Goal: Task Accomplishment & Management: Manage account settings

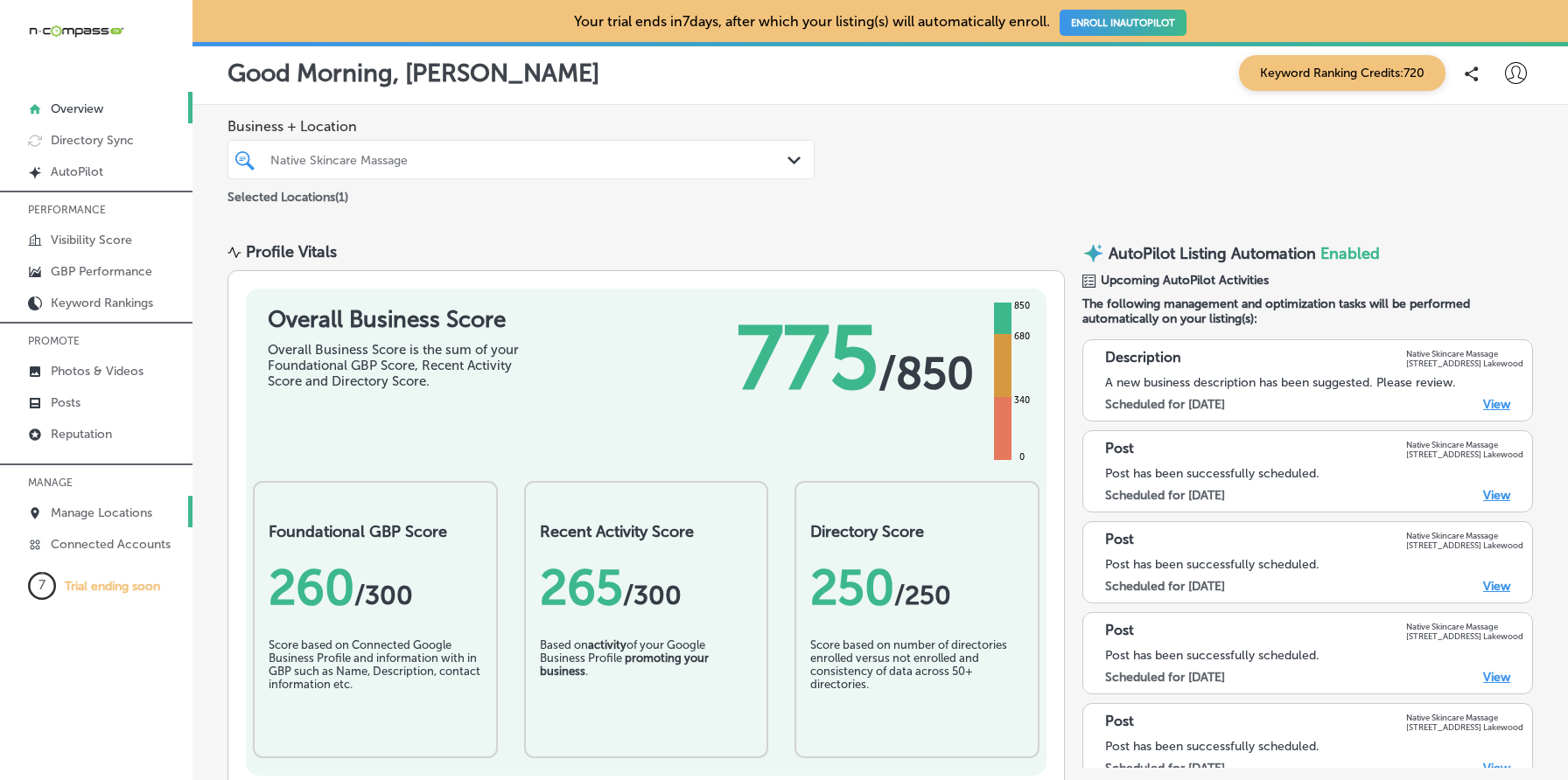
click at [116, 505] on p "Manage Locations" at bounding box center [102, 512] width 102 height 15
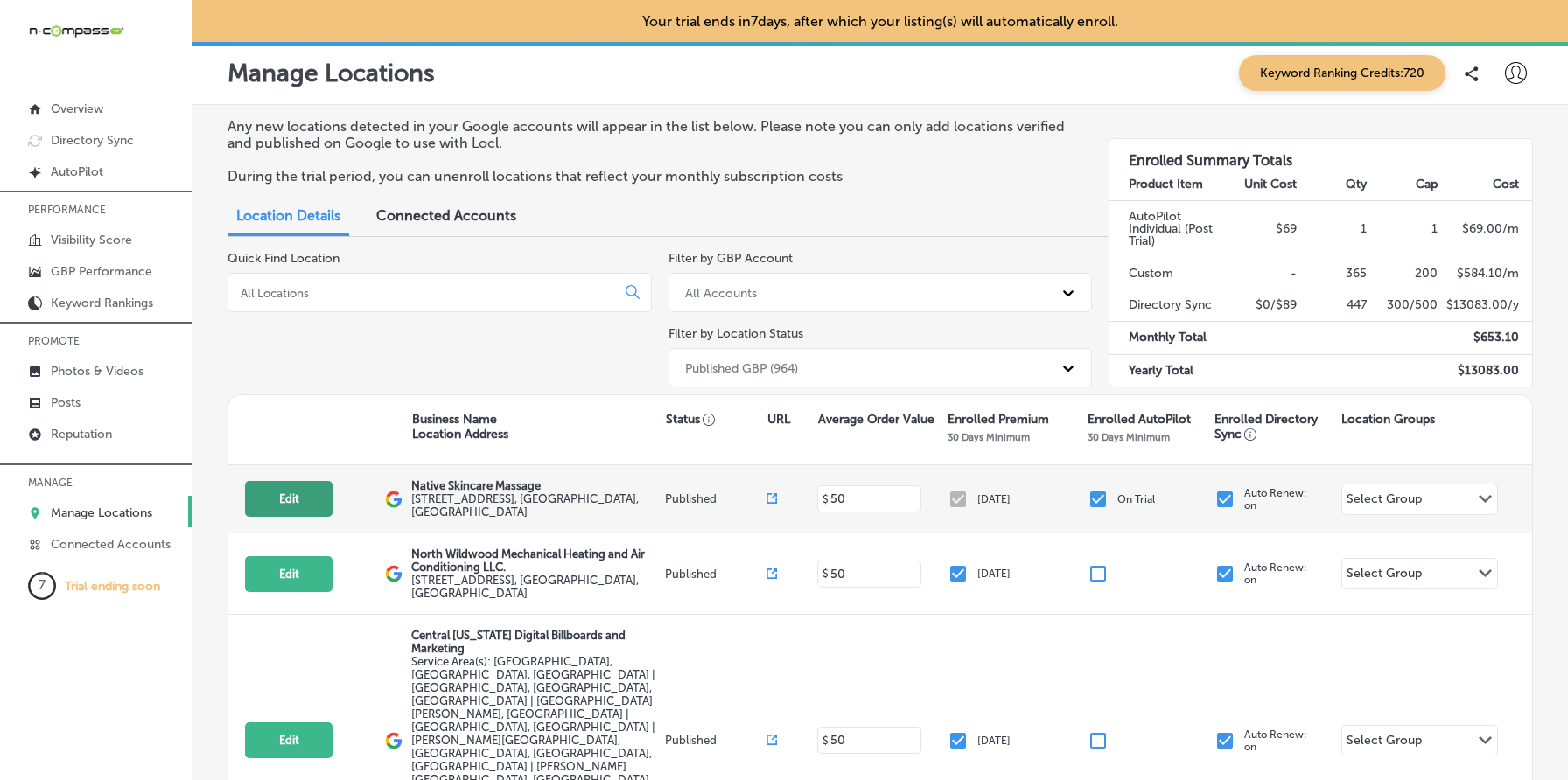
click at [288, 496] on button "Edit" at bounding box center [289, 498] width 88 height 36
select select "US"
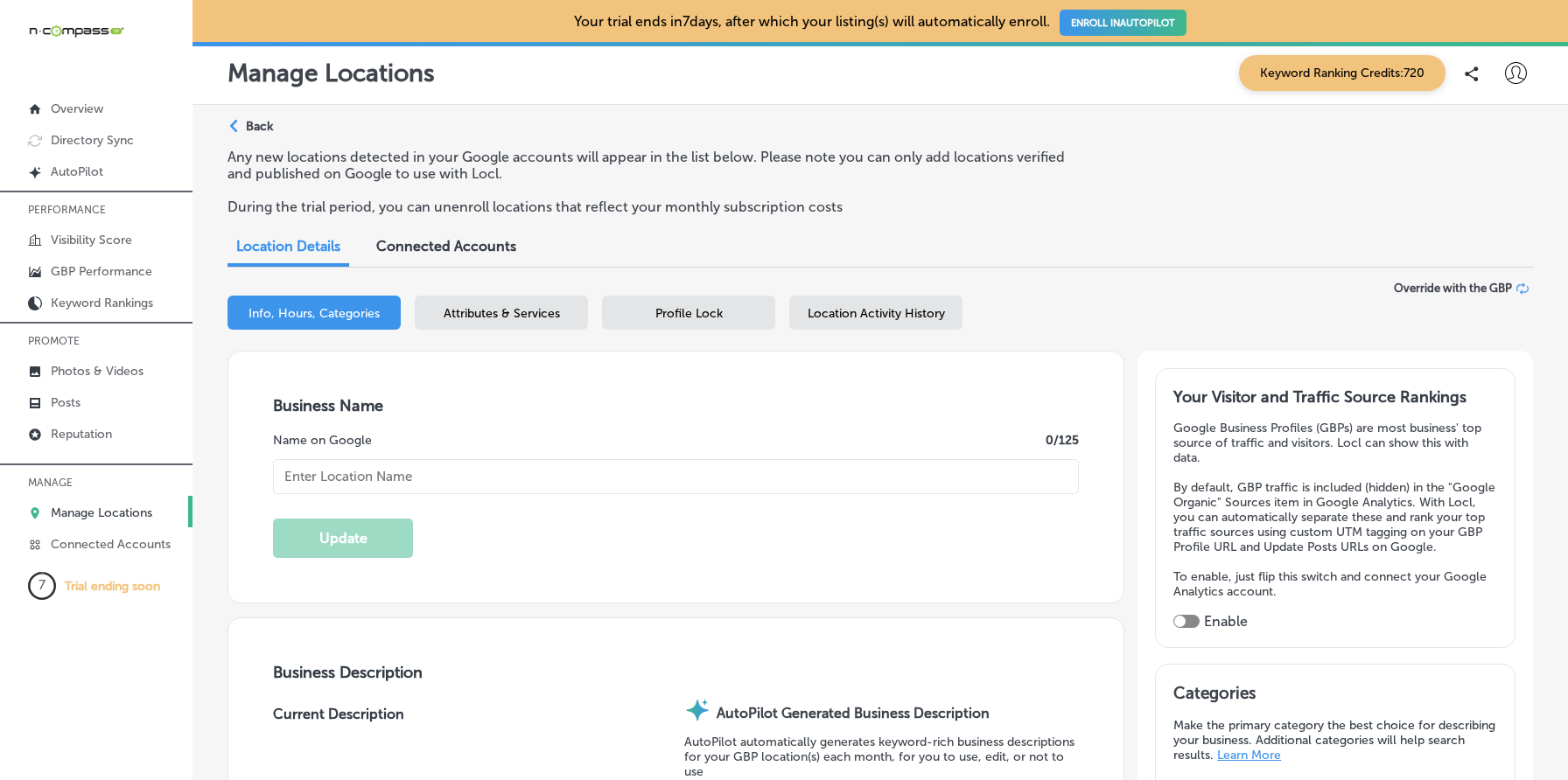
type textarea "Native Skincare & Massage, a premier spa in [GEOGRAPHIC_DATA], [GEOGRAPHIC_DATA…"
type textarea "Native Skincare Massage delivers expert spa services tailored to your needs, co…"
type input "[STREET_ADDRESS]"
type input "Lakewood"
type input "80215"
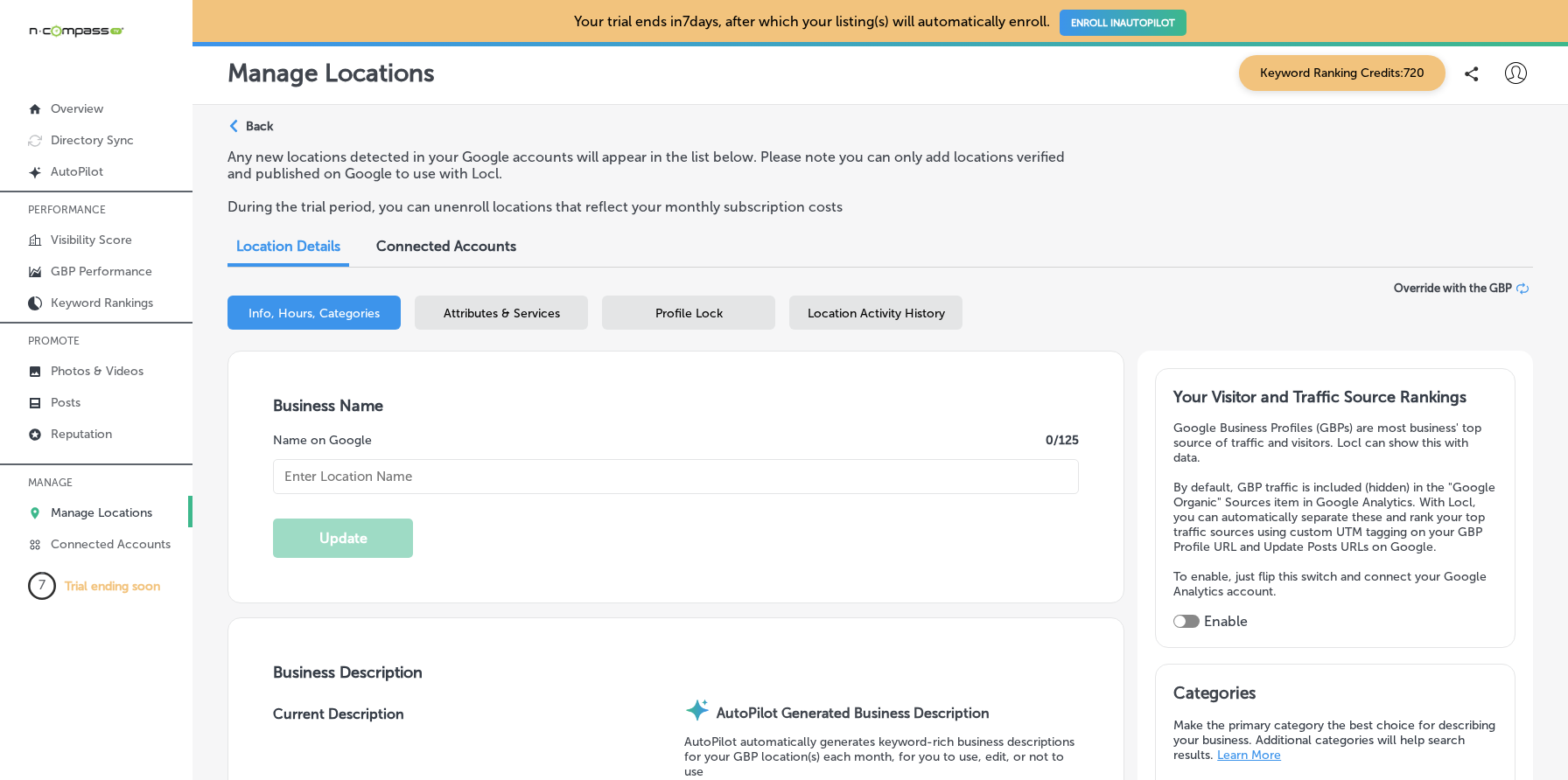
type input "US"
type input "[URL][DOMAIN_NAME]"
checkbox input "true"
type input "Native Skincare Massage"
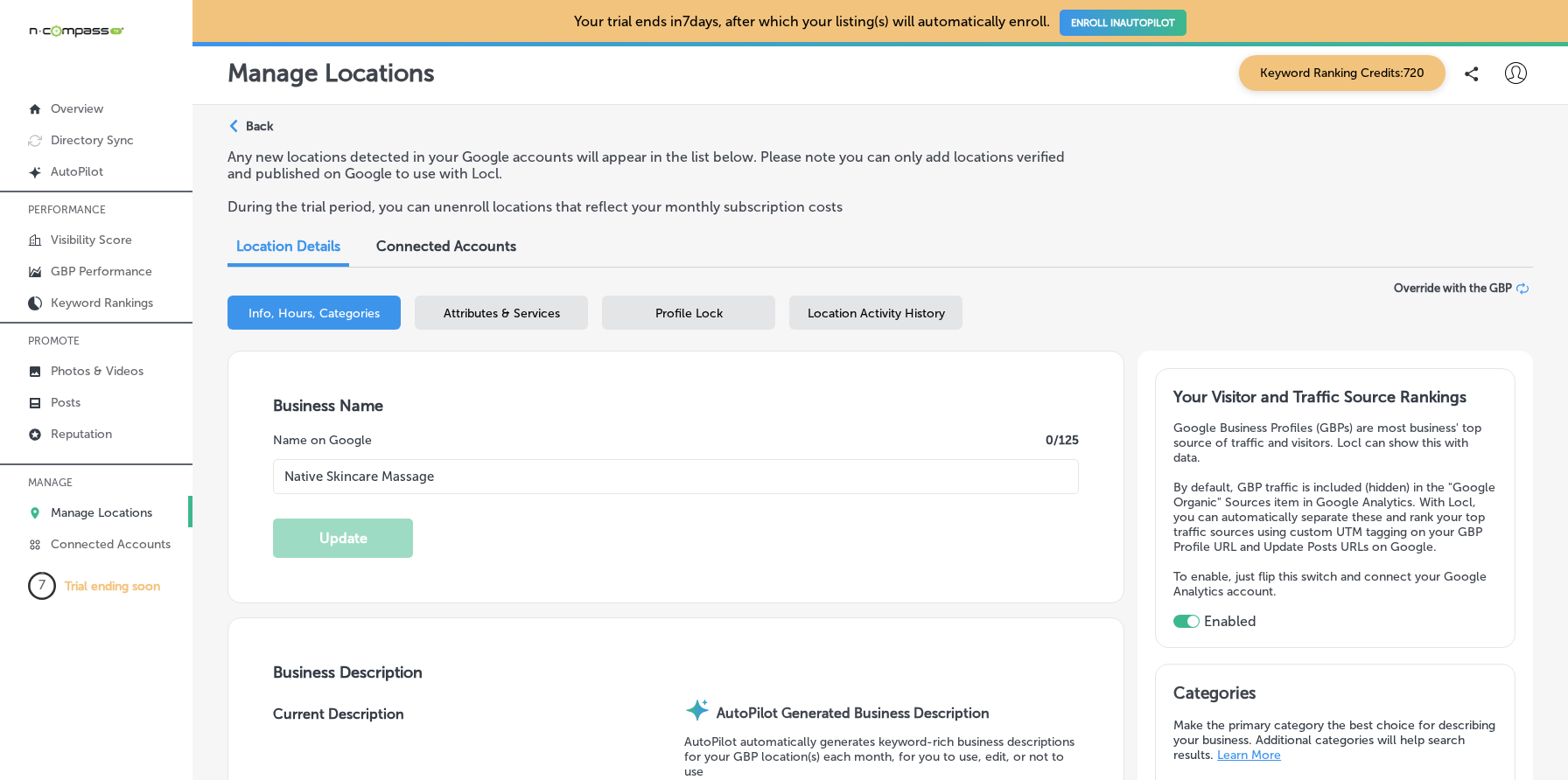
type input "[PHONE_NUMBER]"
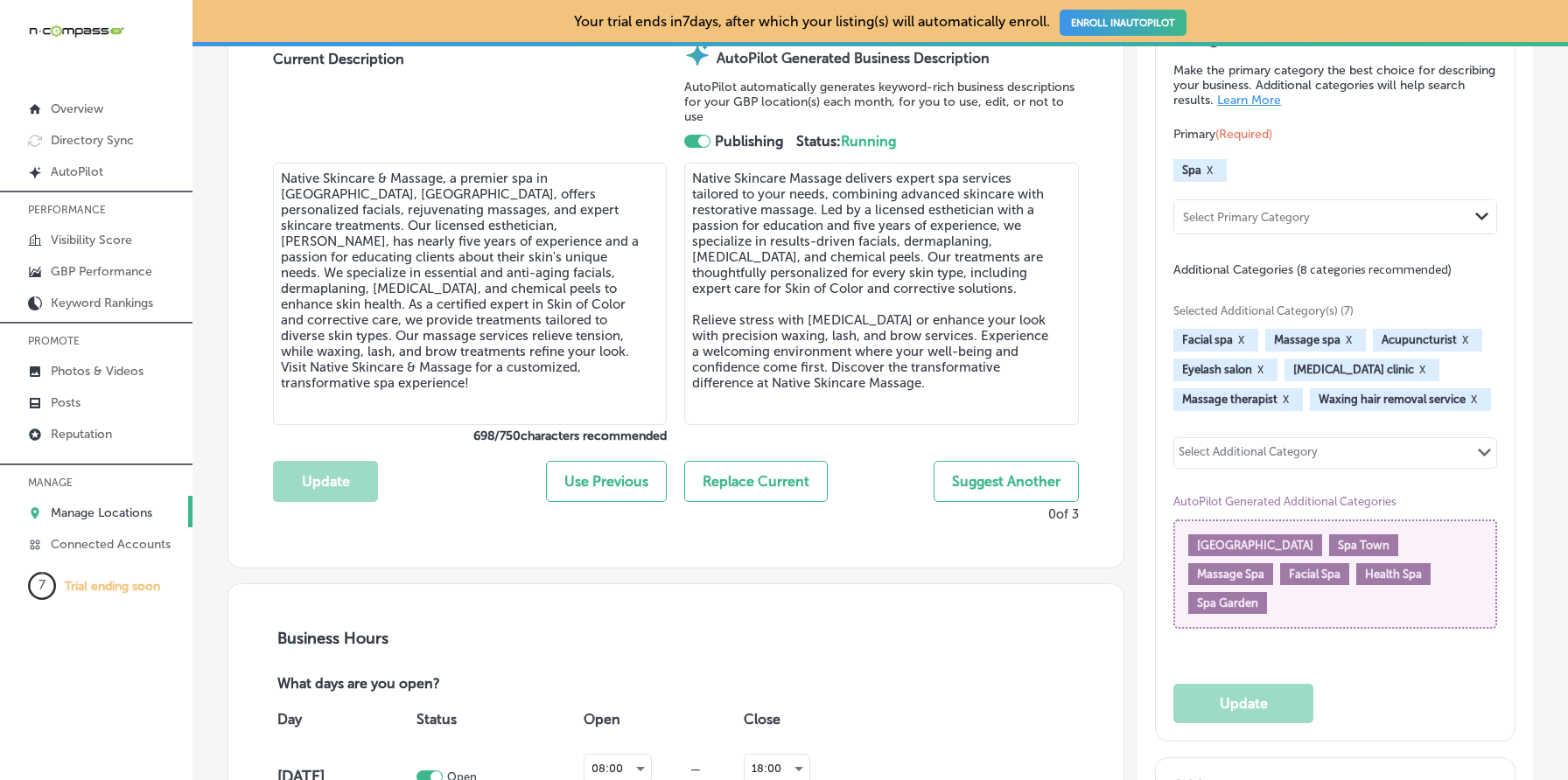
scroll to position [600, 0]
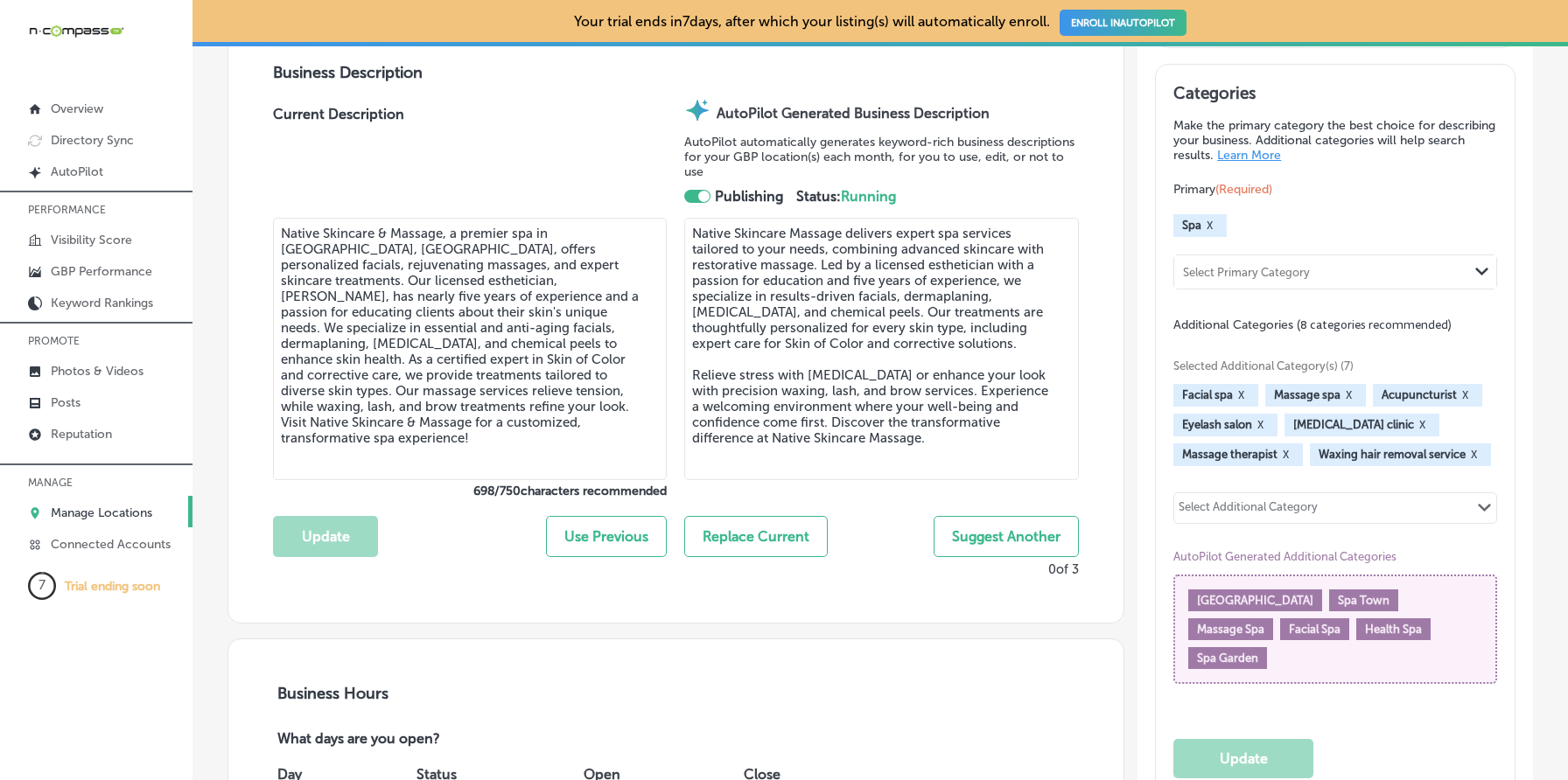
click at [819, 382] on textarea "Native Skincare Massage delivers expert spa services tailored to your needs, co…" at bounding box center [881, 348] width 394 height 262
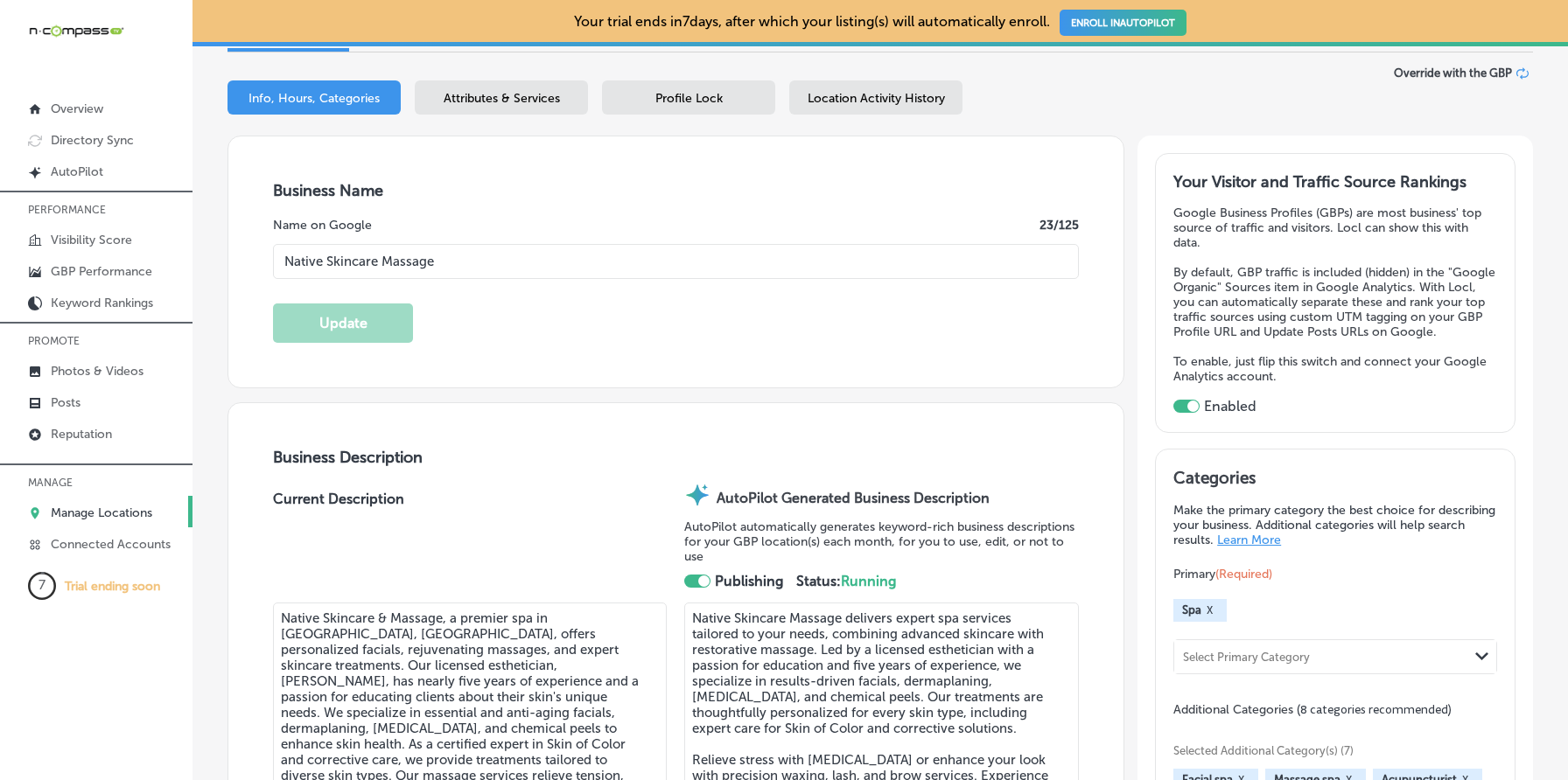
scroll to position [0, 0]
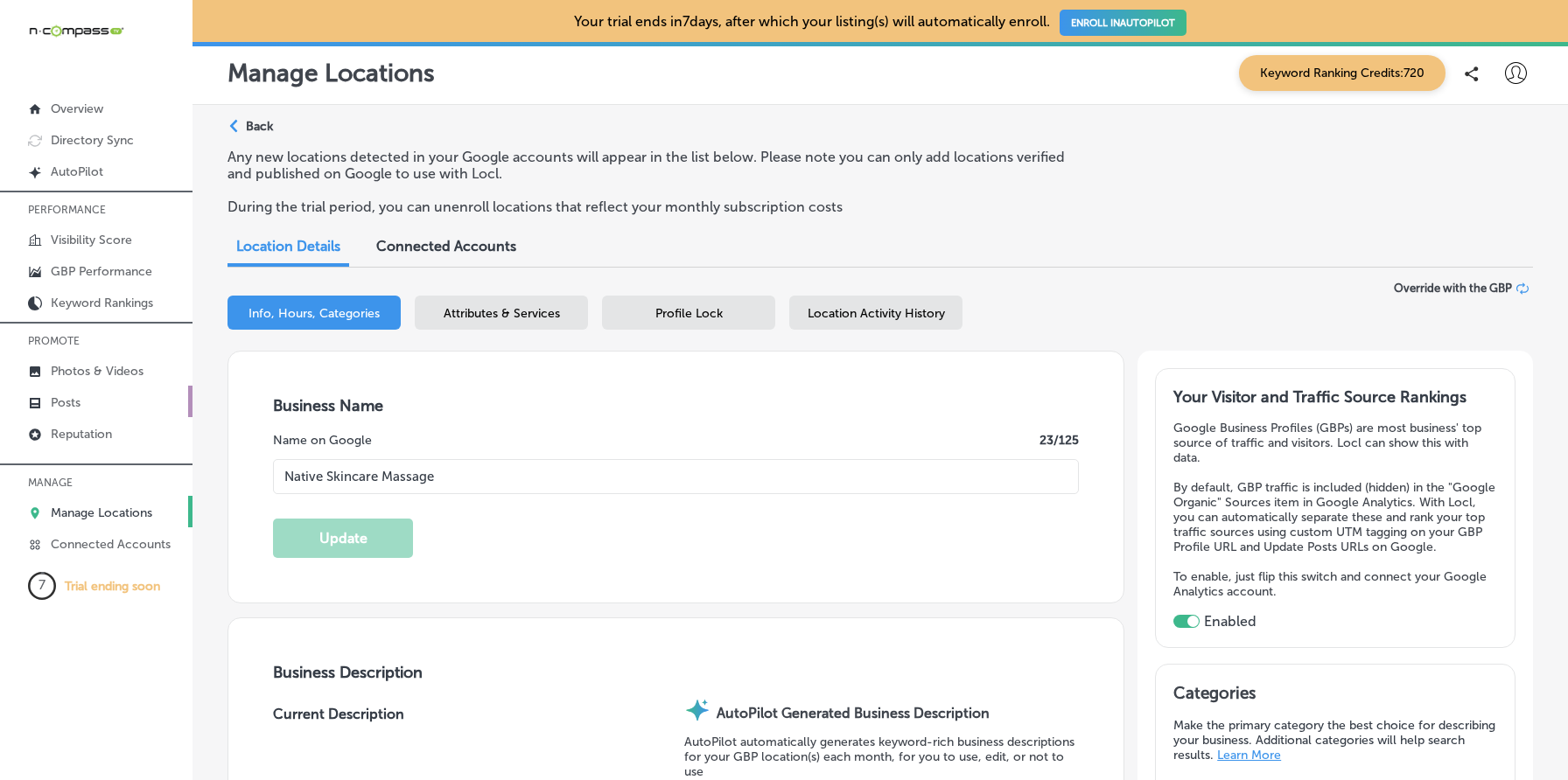
click at [111, 397] on link "Posts" at bounding box center [96, 402] width 192 height 32
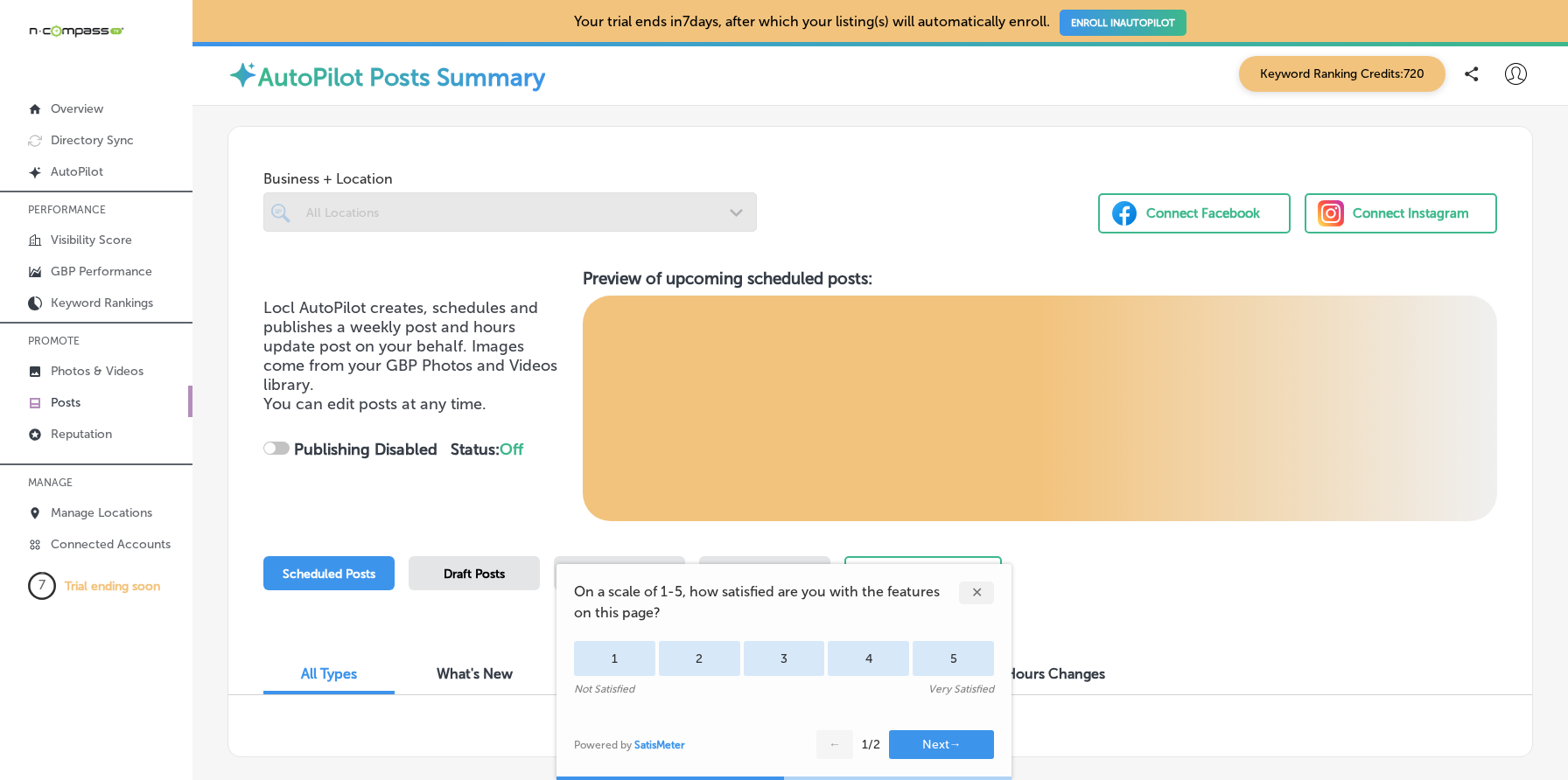
checkbox input "true"
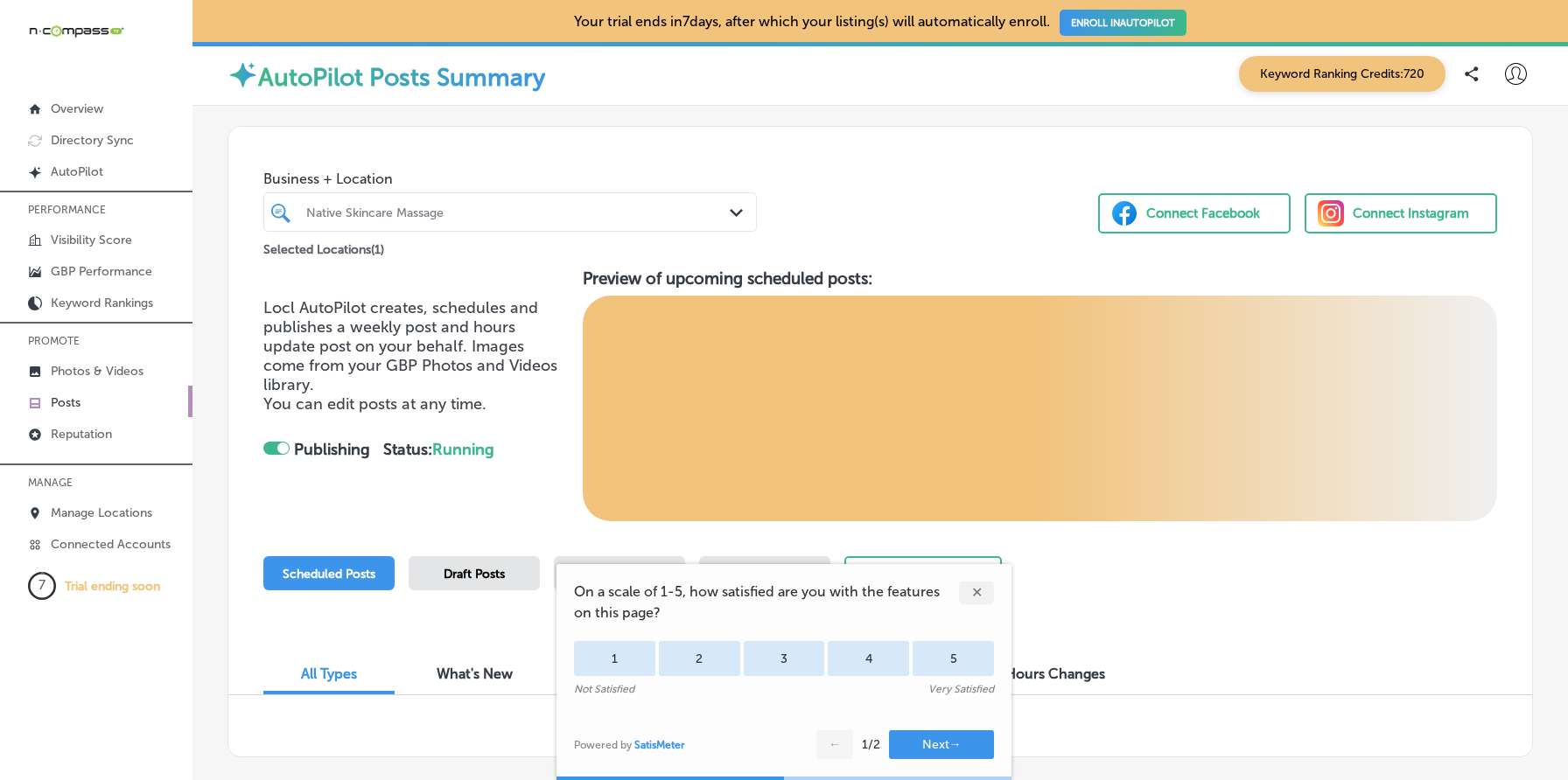
click at [977, 592] on div "✕" at bounding box center [977, 593] width 35 height 23
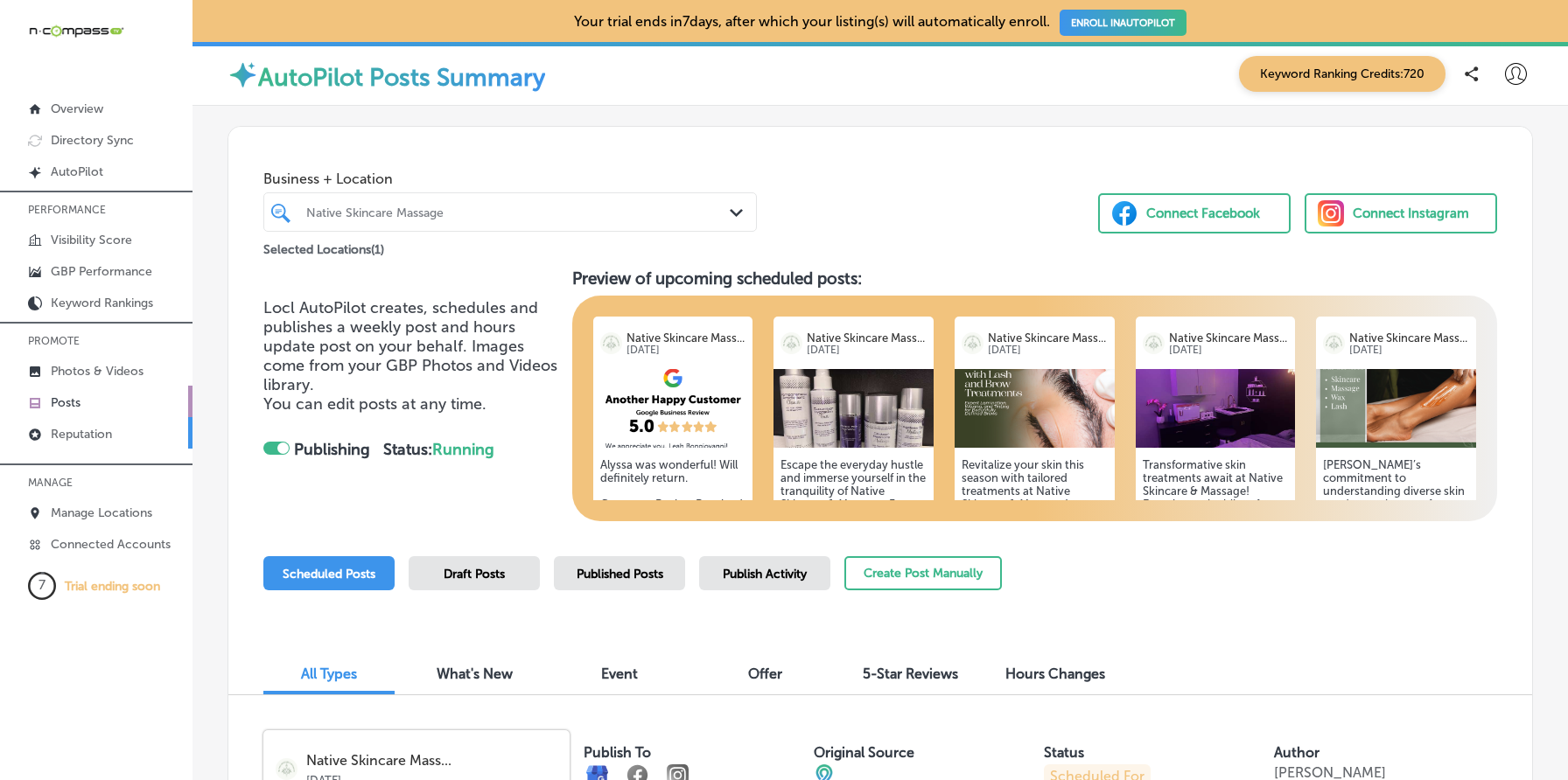
click at [112, 437] on p "Reputation" at bounding box center [82, 434] width 61 height 15
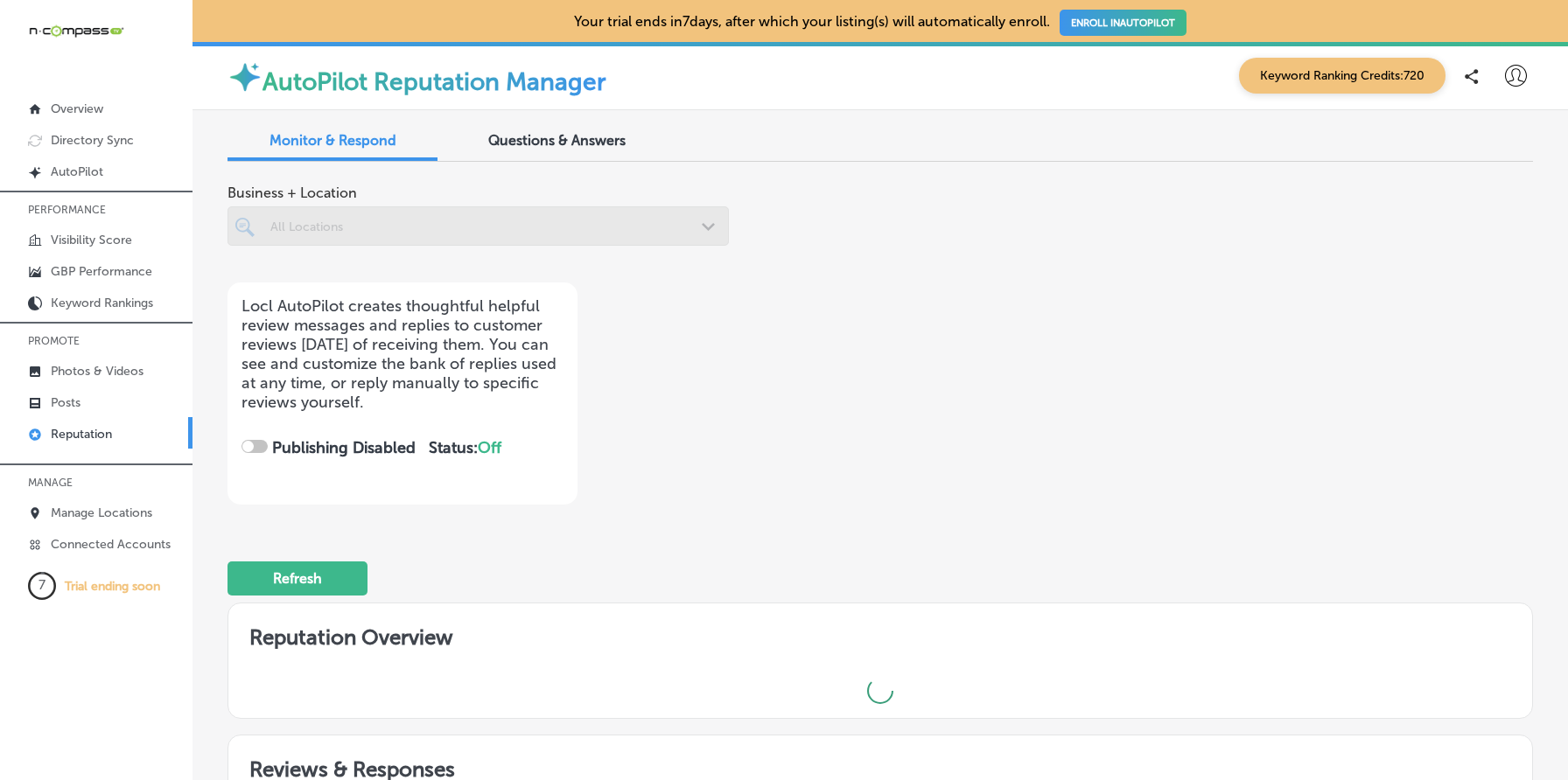
checkbox input "true"
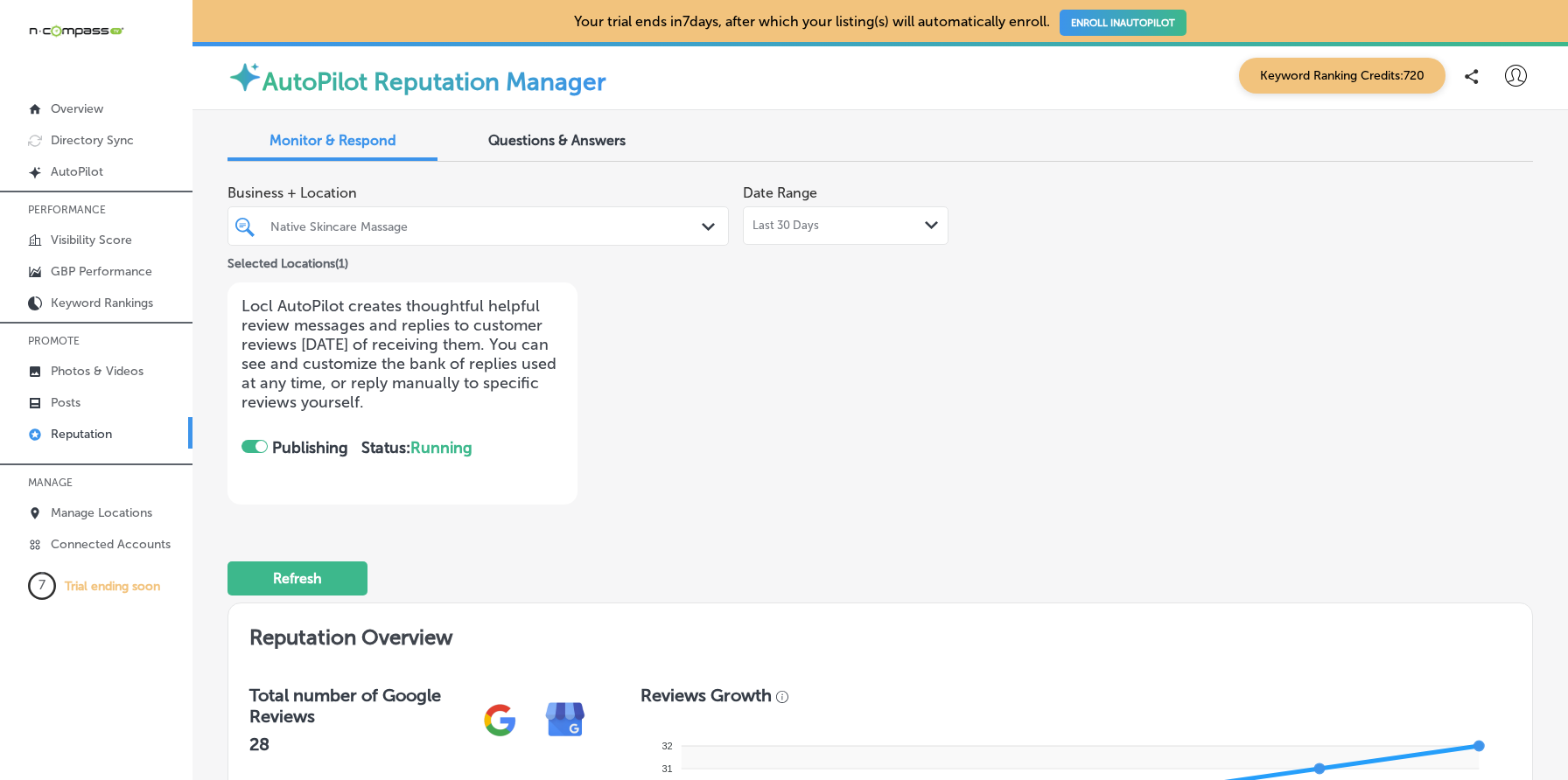
click at [847, 233] on div "Last 30 Days Path Created with Sketch." at bounding box center [846, 225] width 205 height 39
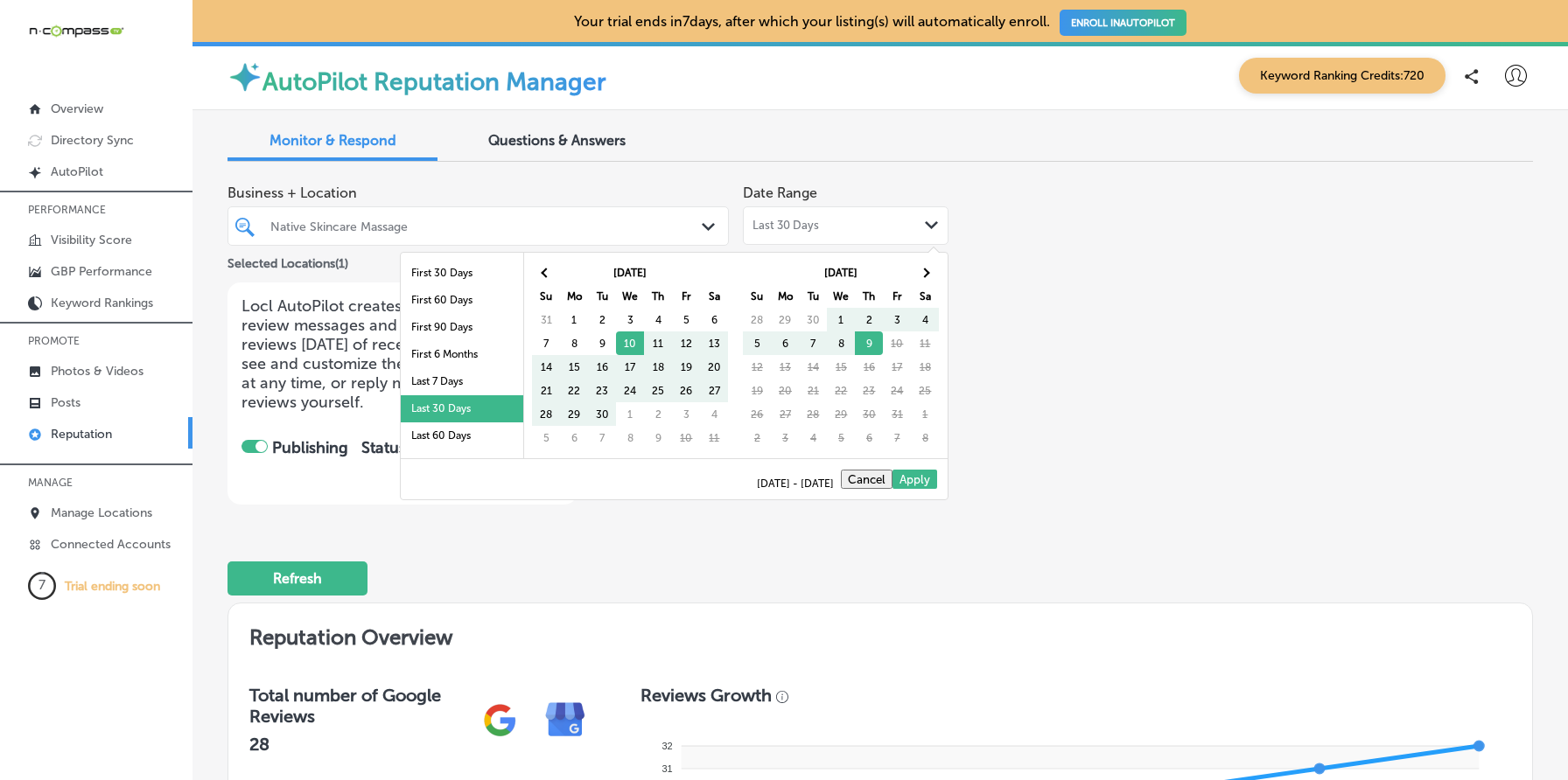
click at [1048, 288] on div "Business + Location Native Skincare Massage Path Created with Sketch. Selected …" at bounding box center [880, 340] width 1306 height 329
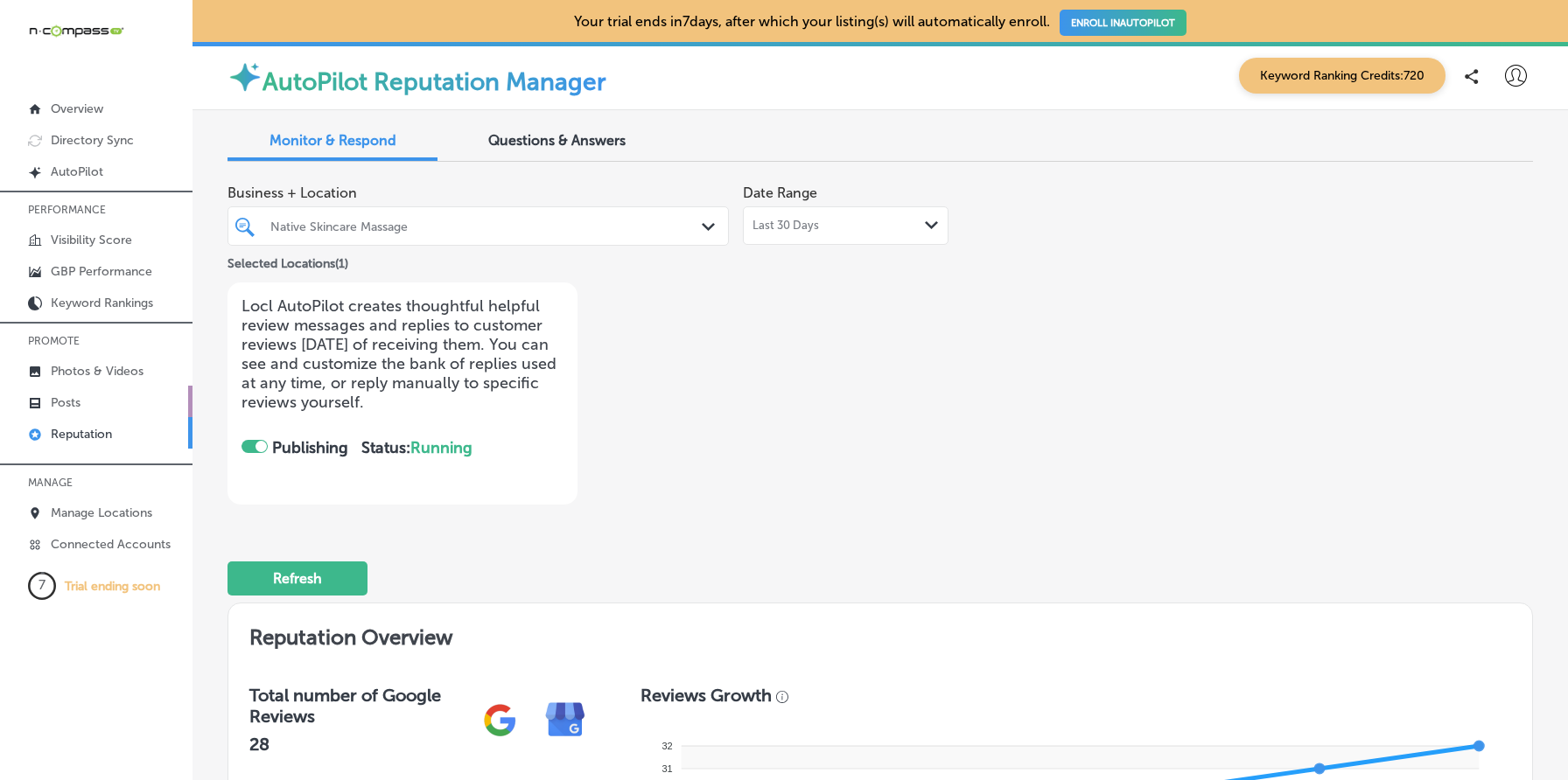
click at [82, 401] on link "Posts" at bounding box center [96, 402] width 192 height 32
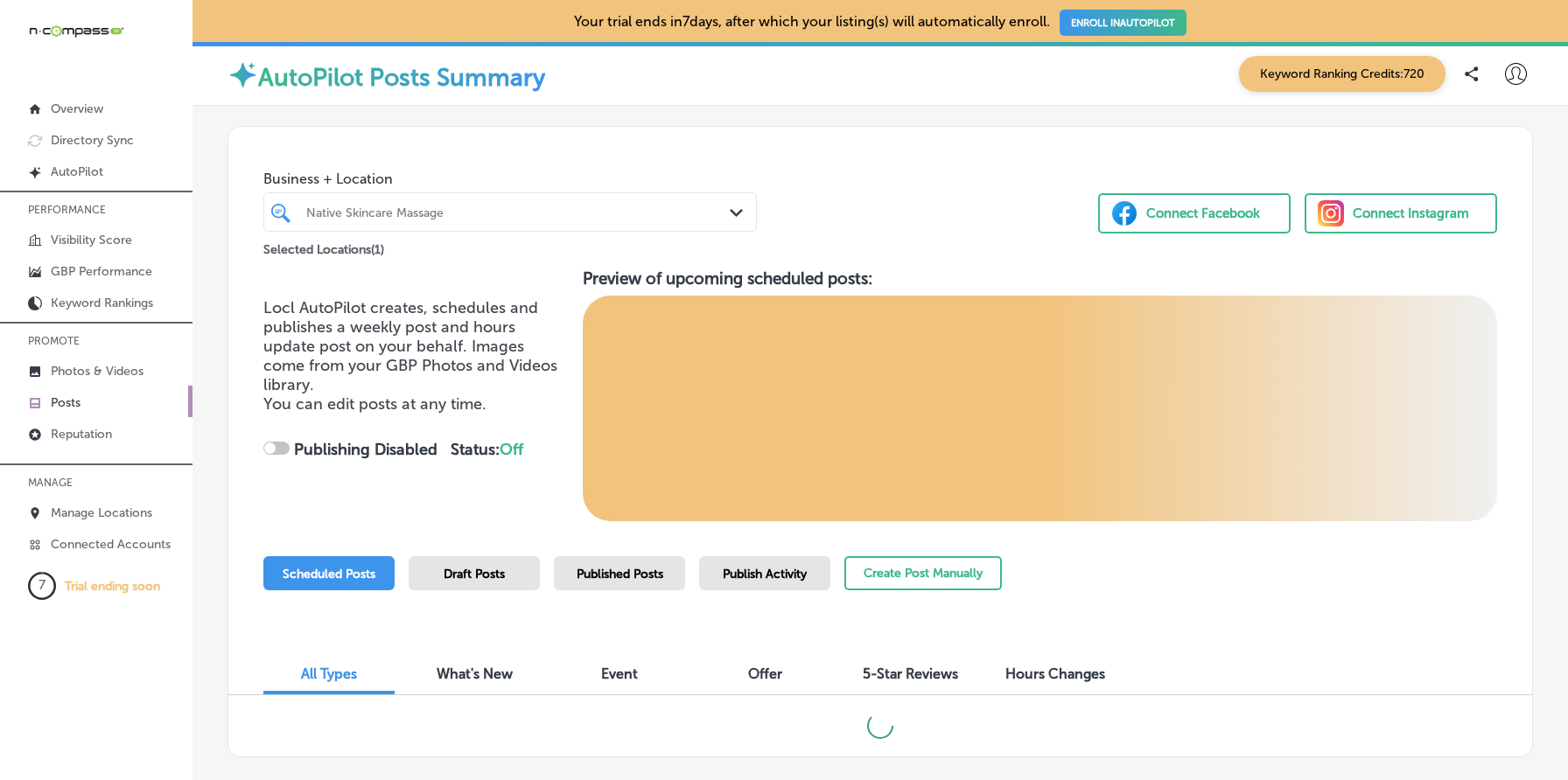
checkbox input "true"
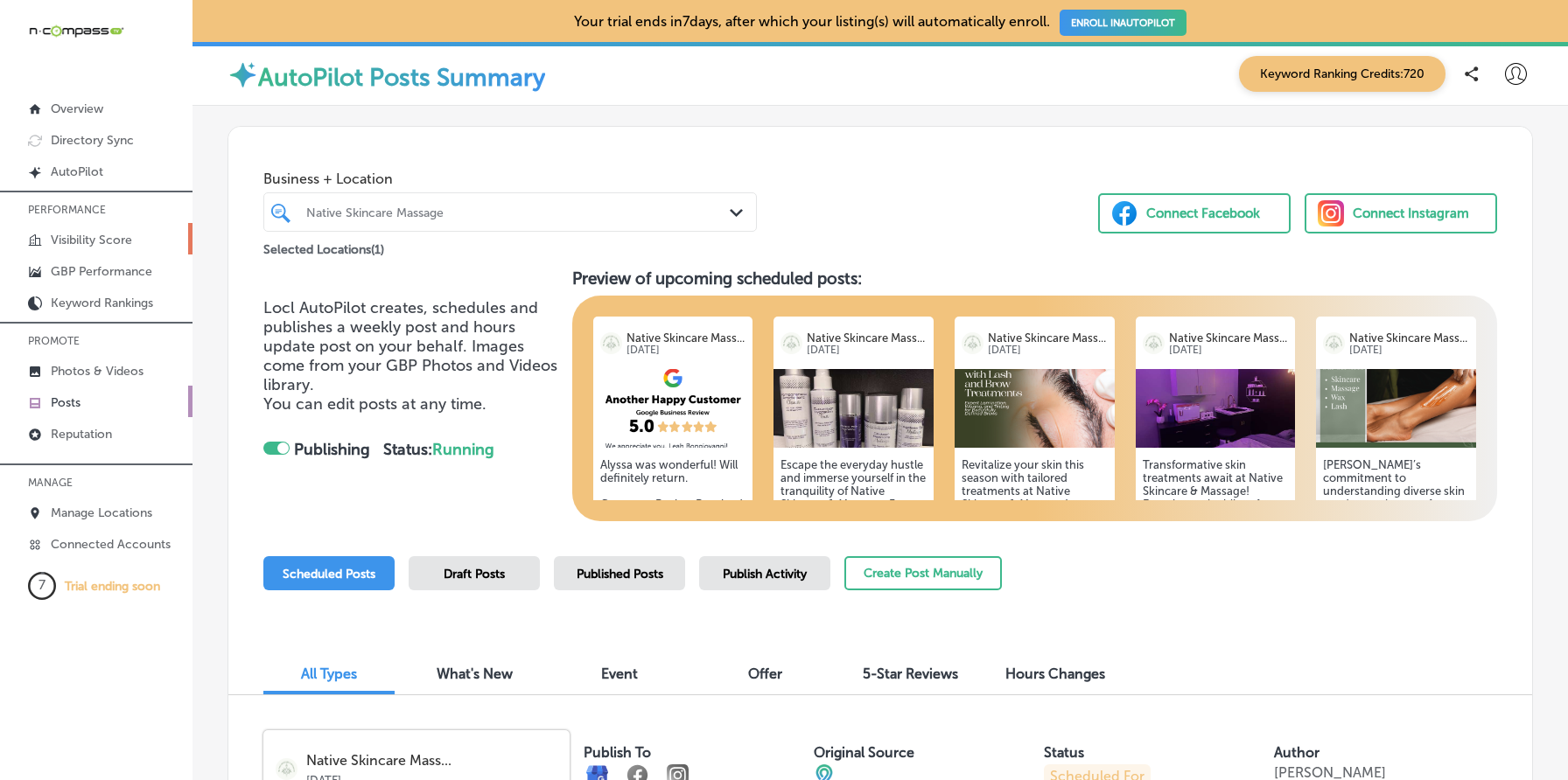
click at [116, 236] on p "Visibility Score" at bounding box center [91, 240] width 82 height 15
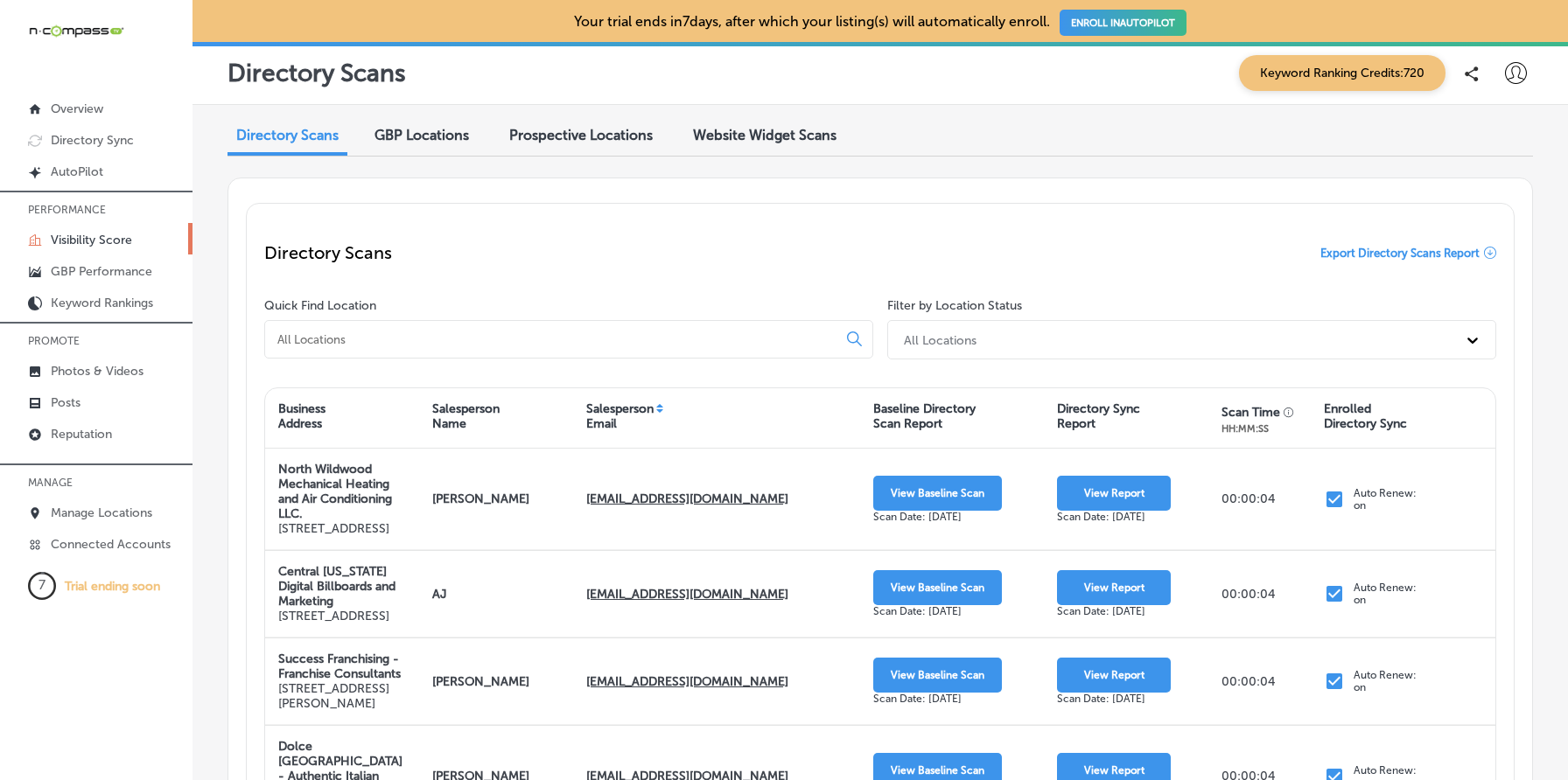
click at [415, 149] on div "GBP Locations" at bounding box center [422, 137] width 121 height 38
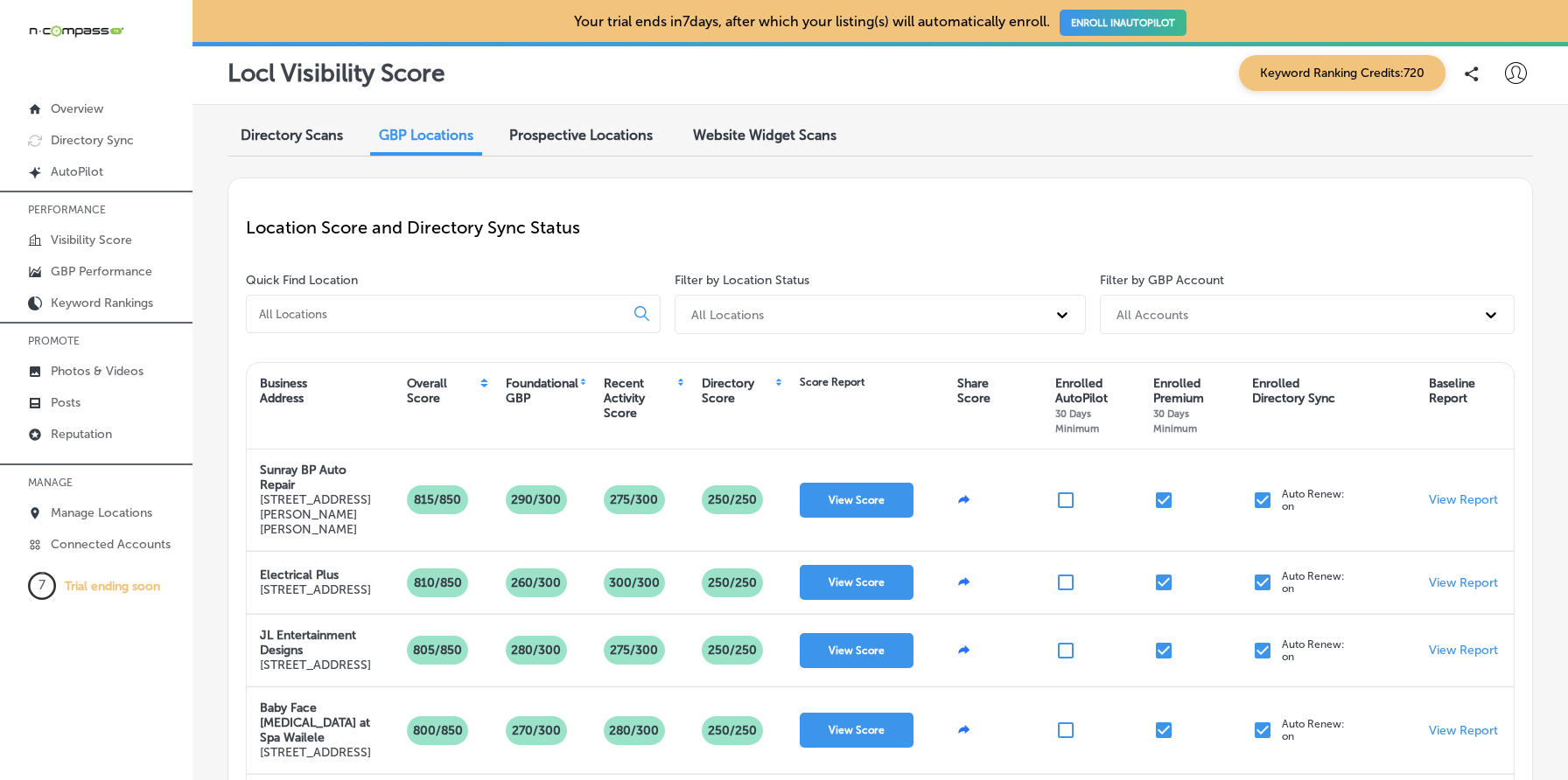
click at [447, 317] on input at bounding box center [439, 314] width 363 height 16
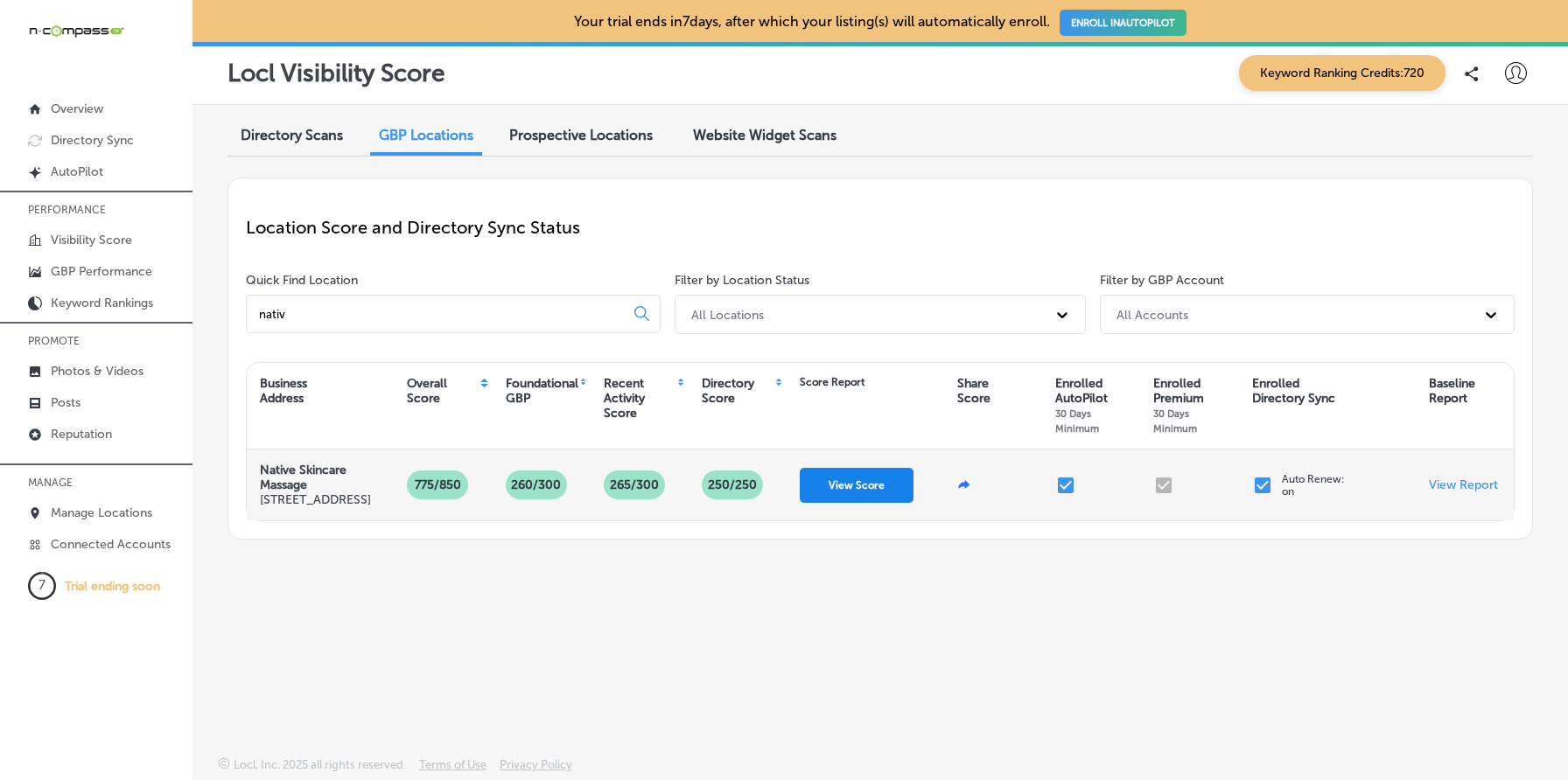
type input "nativ"
click at [850, 497] on button "View Score" at bounding box center [856, 485] width 114 height 35
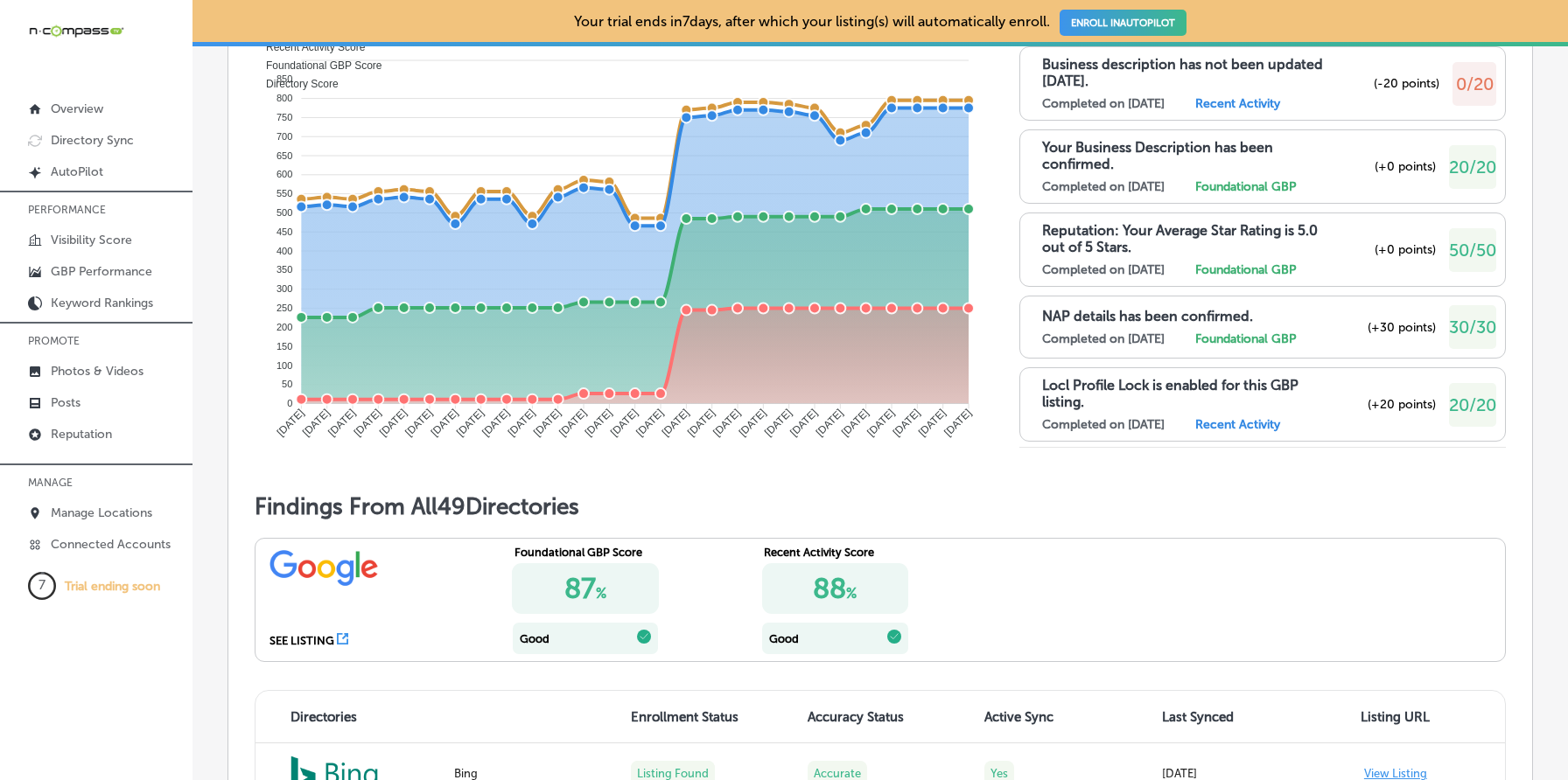
scroll to position [1033, 0]
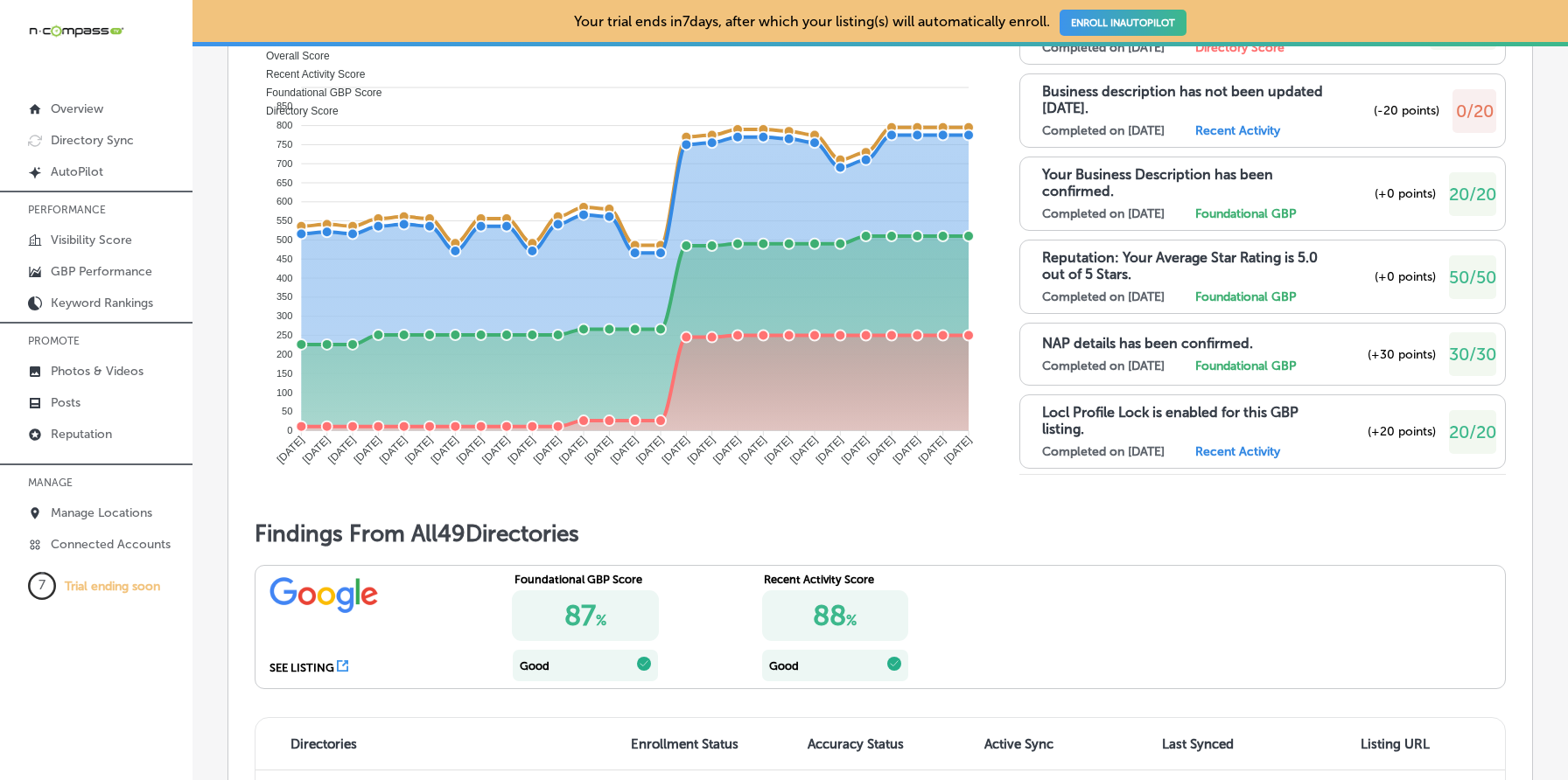
click at [1329, 371] on div "NAP details has been confirmed. Completed on [DATE] Foundational GBP (+30 point…" at bounding box center [1268, 354] width 454 height 44
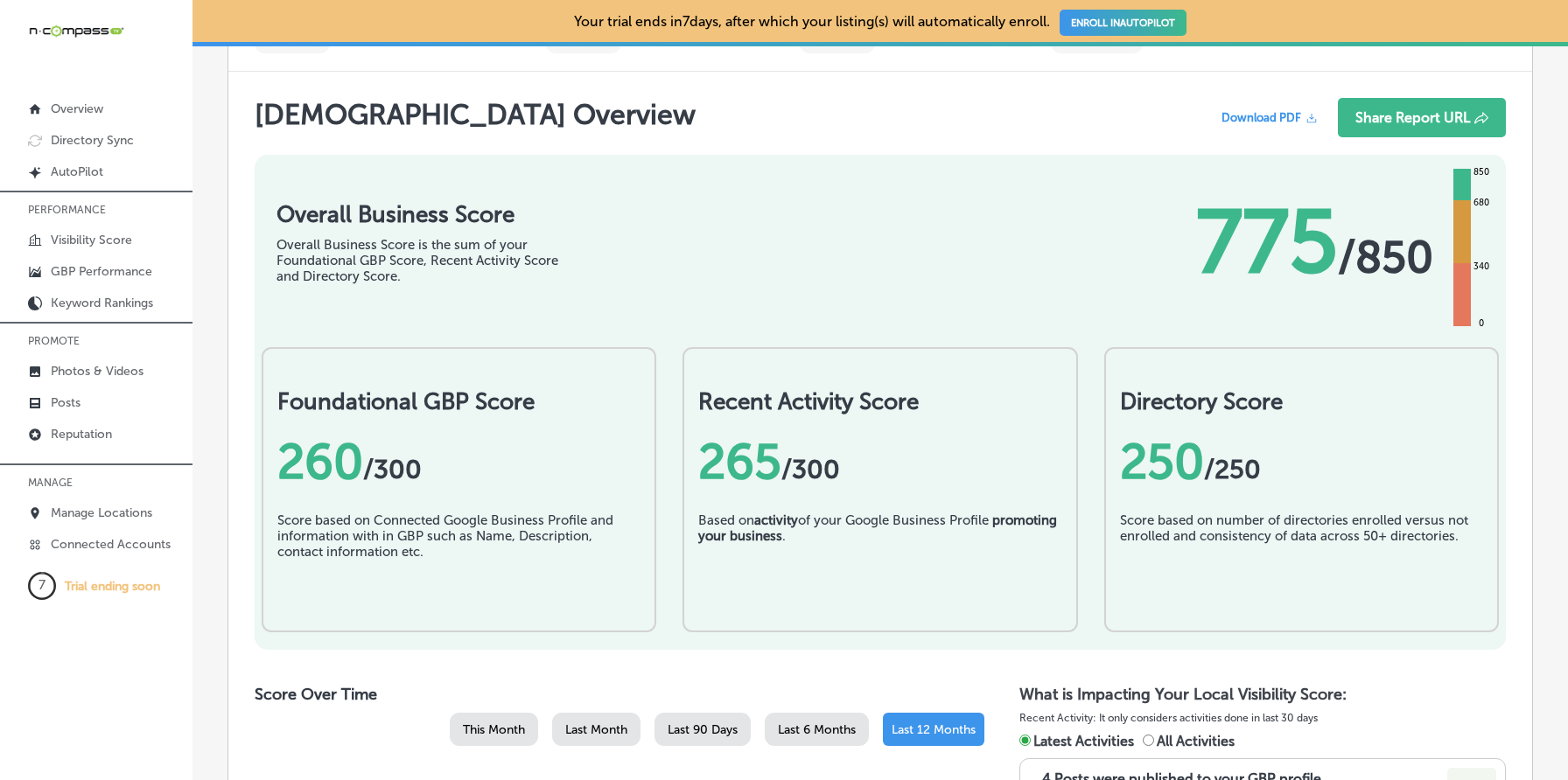
scroll to position [0, 0]
